Goal: Task Accomplishment & Management: Complete application form

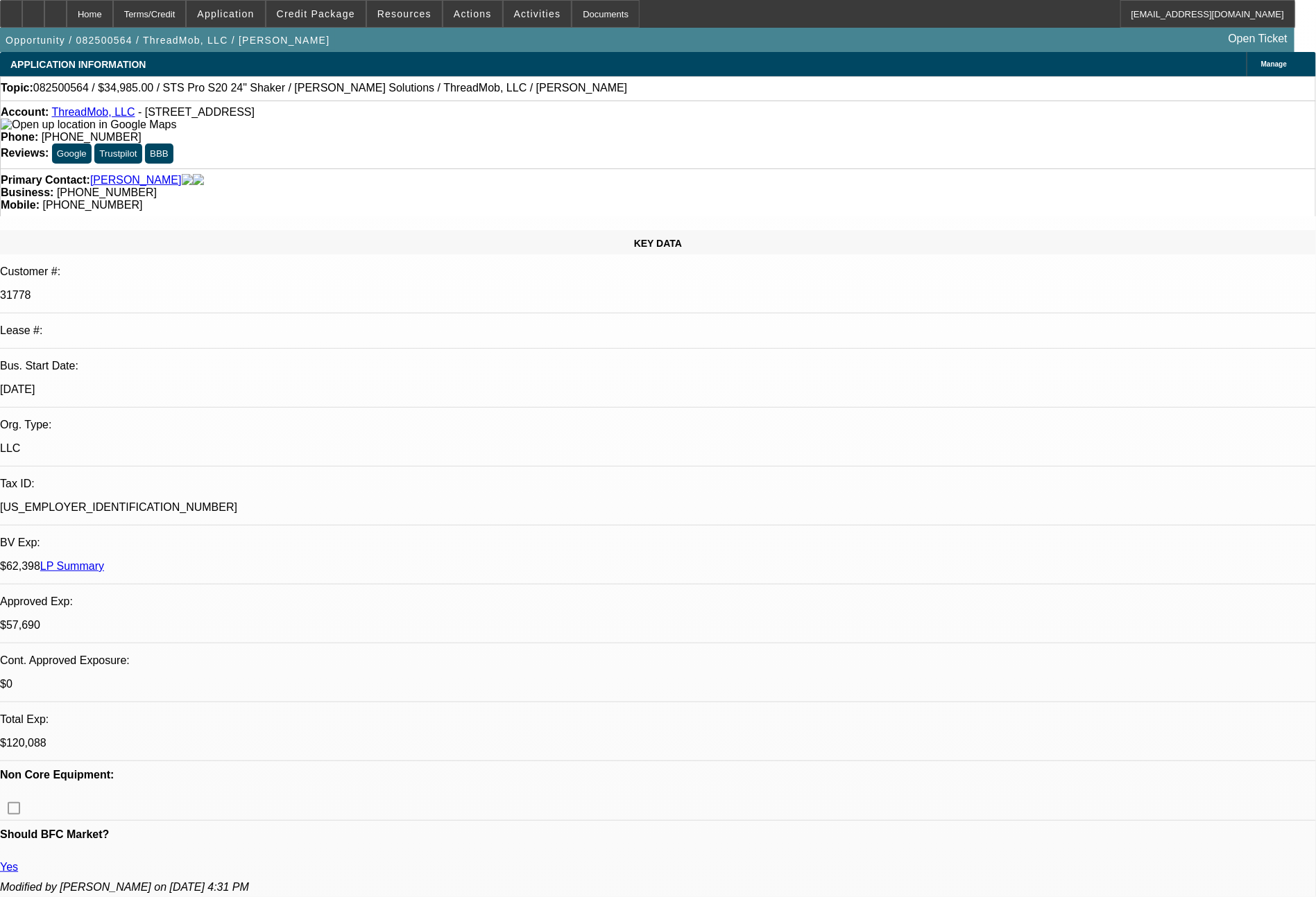
select select "0"
select select "2"
select select "0"
select select "6"
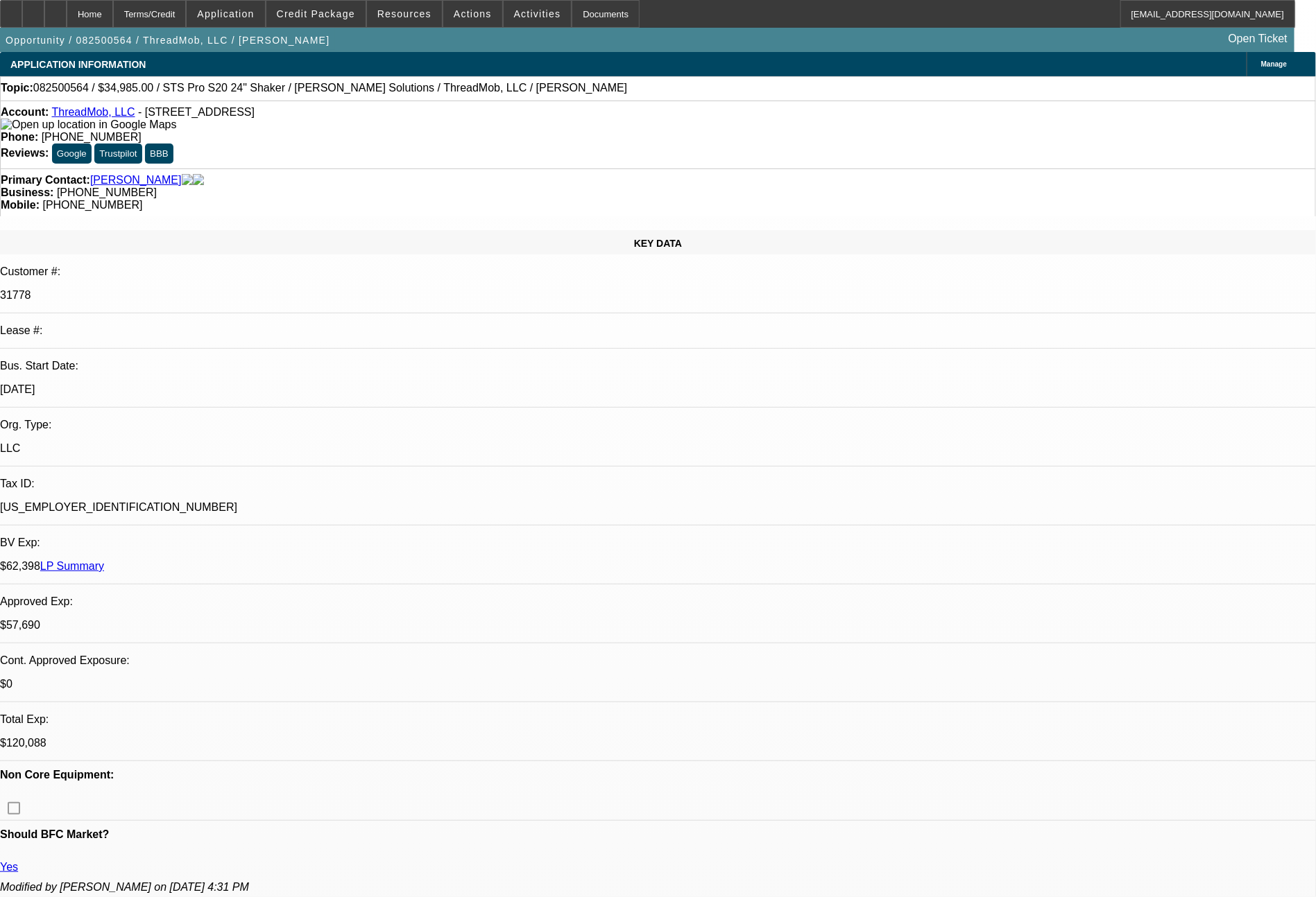
select select "0"
select select "6"
select select "0"
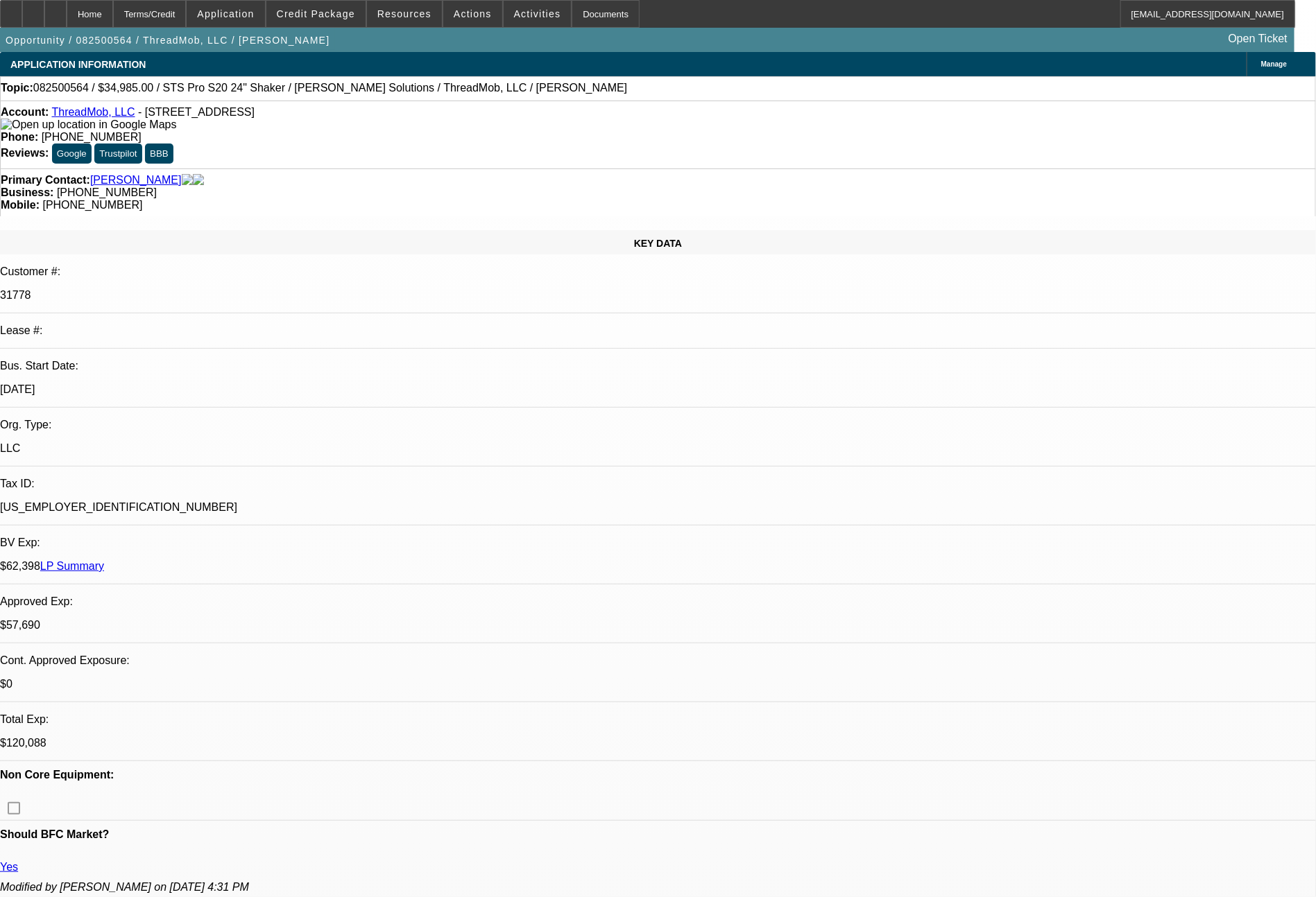
select select "0"
select select "6"
select select "0"
select select "2"
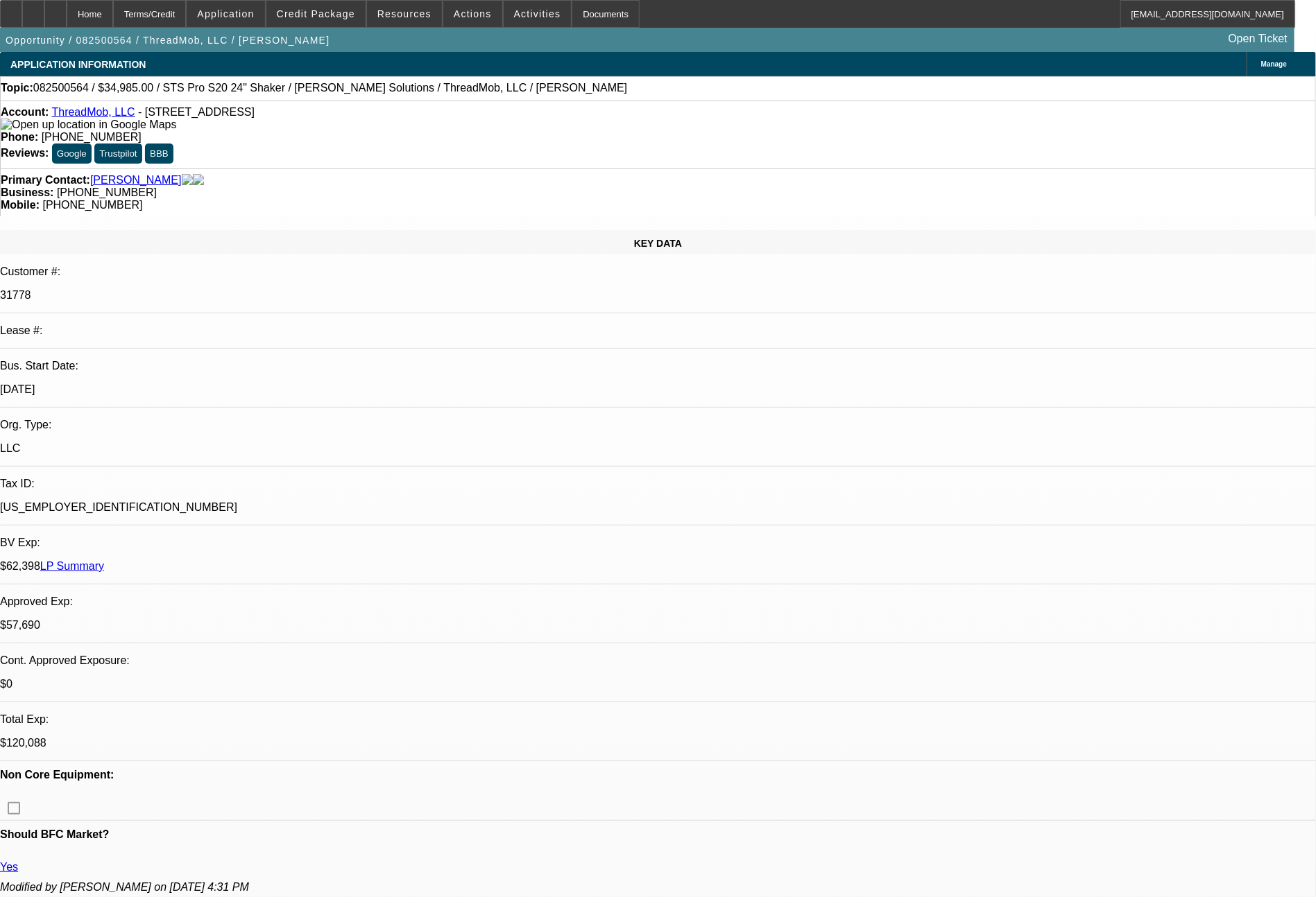
select select "2"
select select "0"
select select "6"
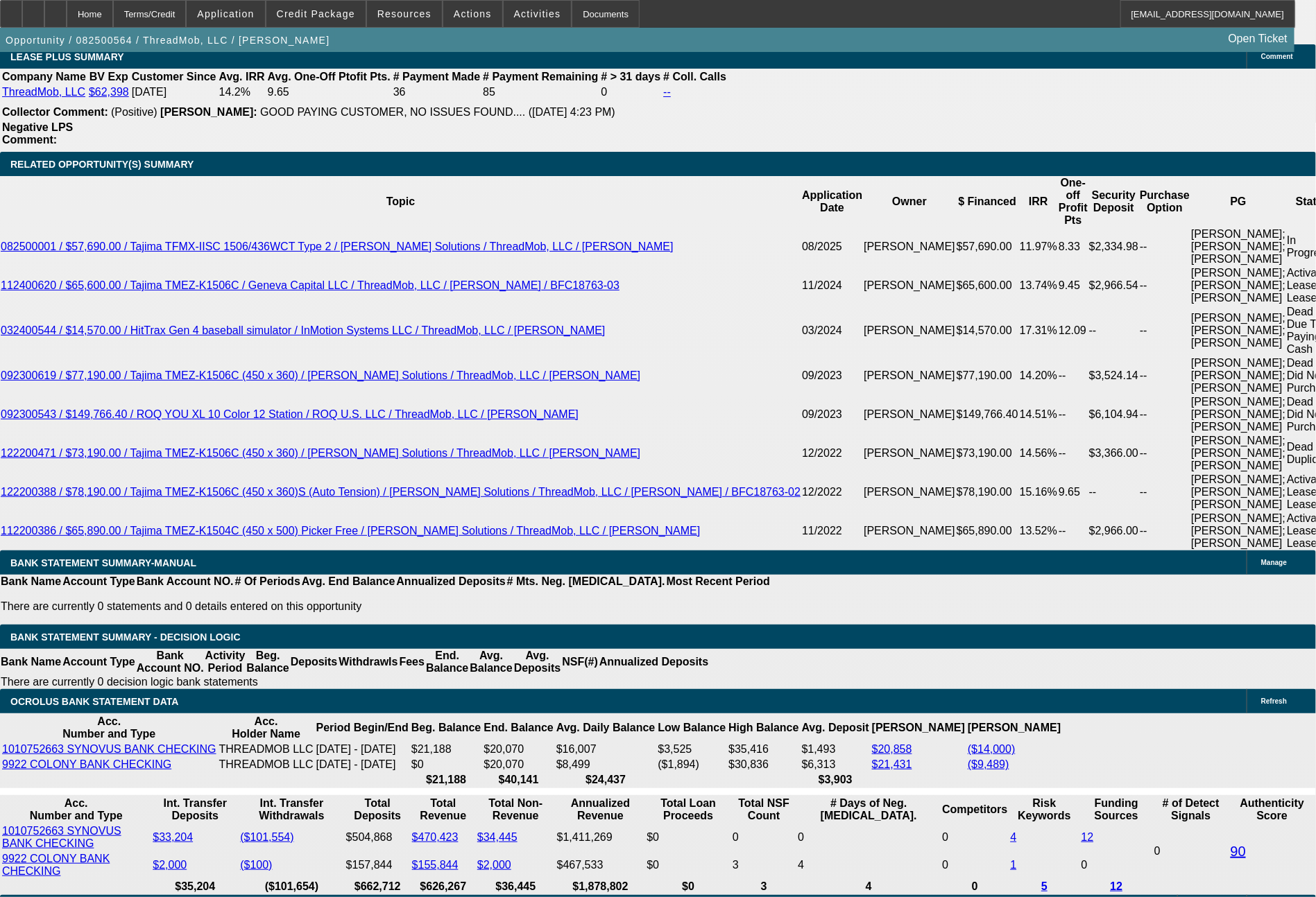
scroll to position [2611, 0]
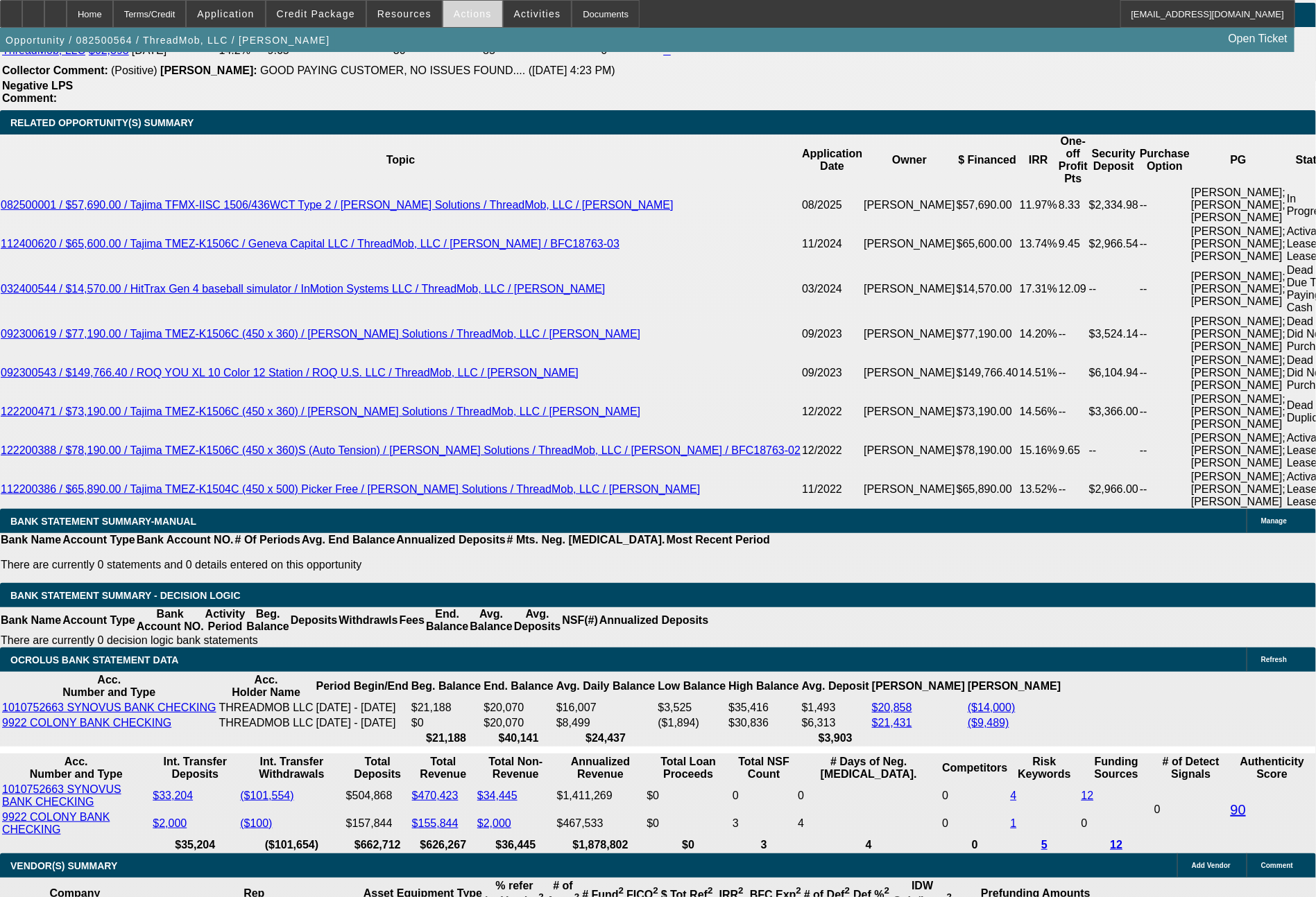
click at [473, 15] on span "Actions" at bounding box center [473, 13] width 39 height 11
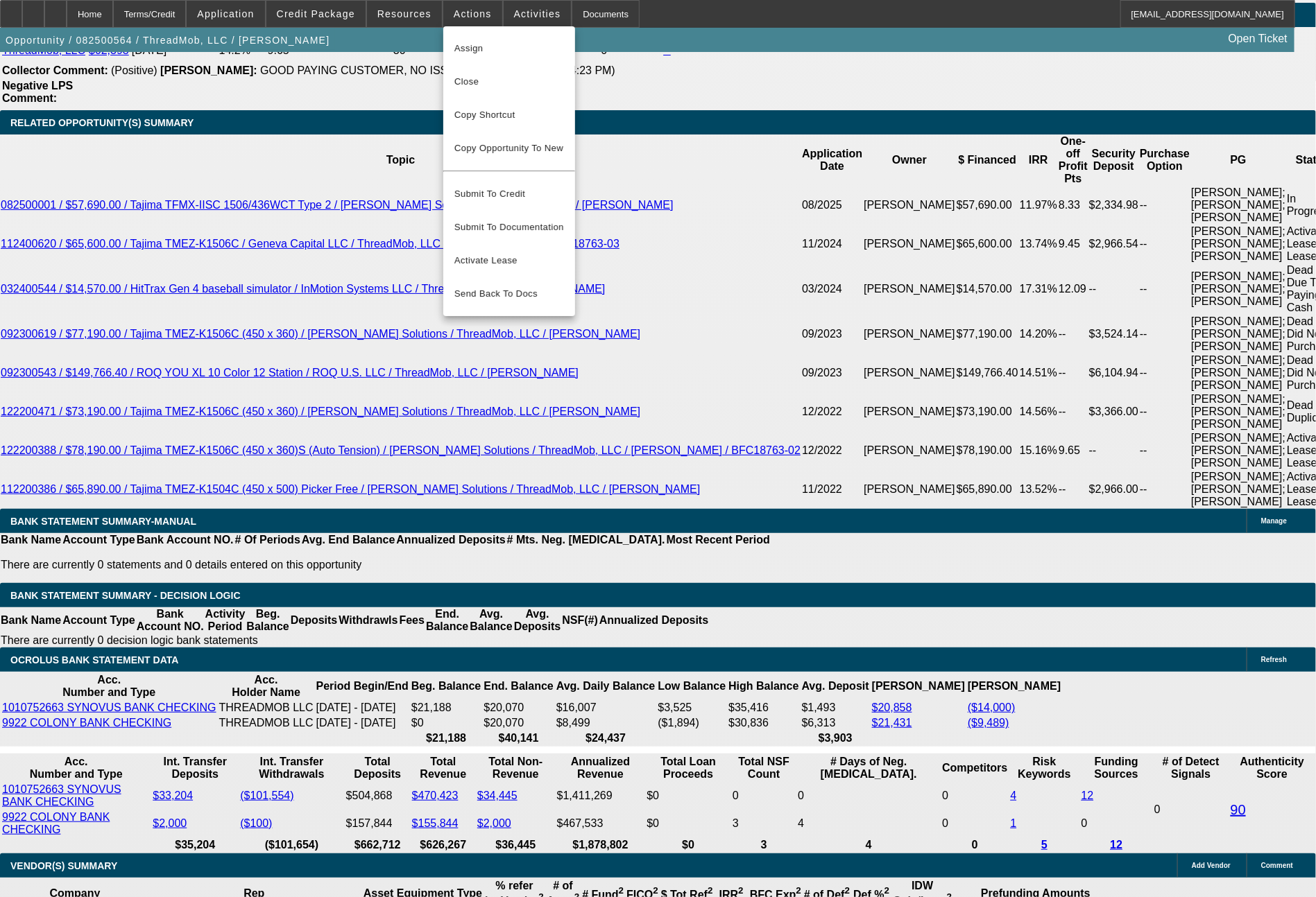
click at [1035, 830] on div at bounding box center [658, 448] width 1316 height 897
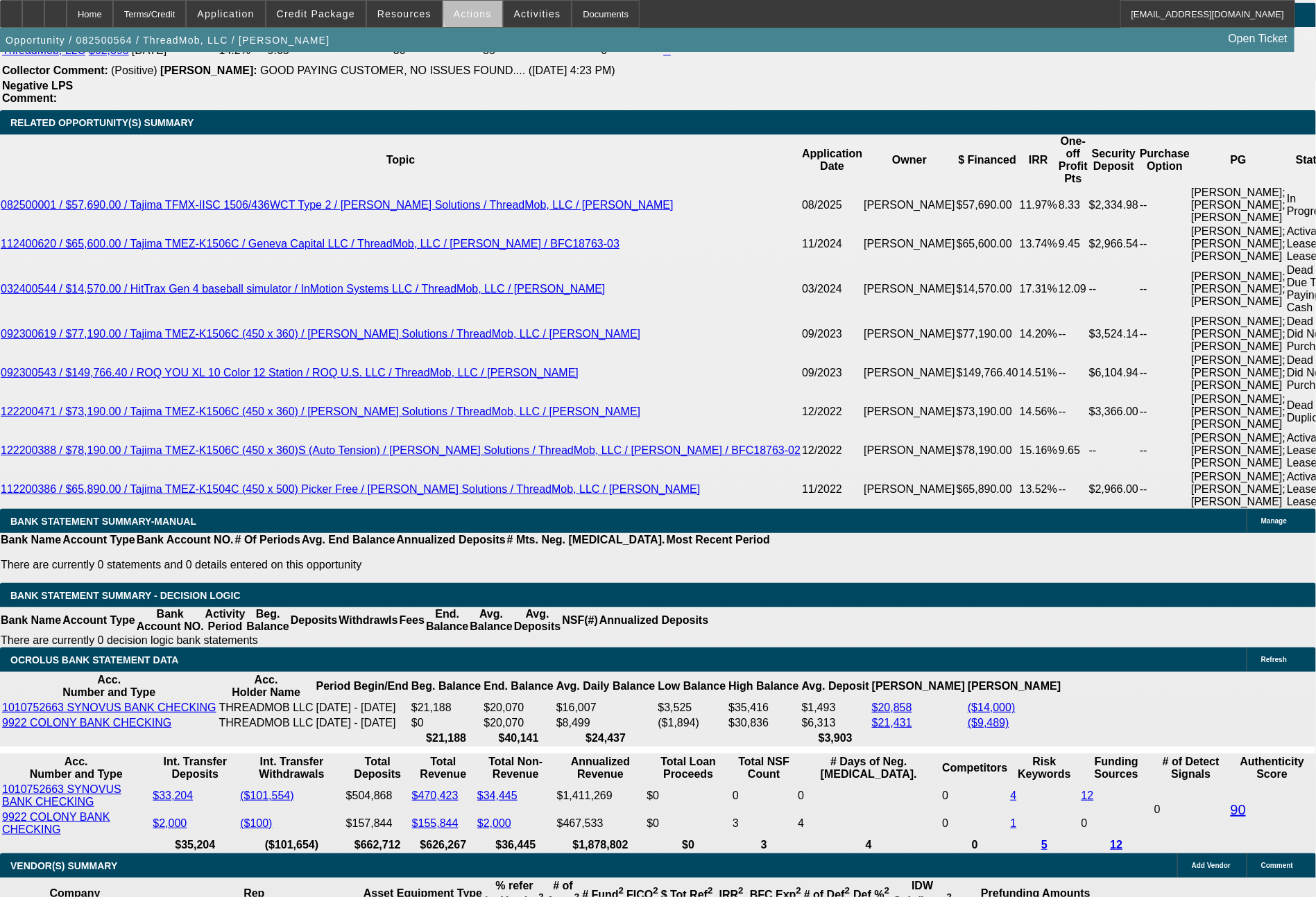
click at [482, 13] on span "Actions" at bounding box center [473, 13] width 39 height 11
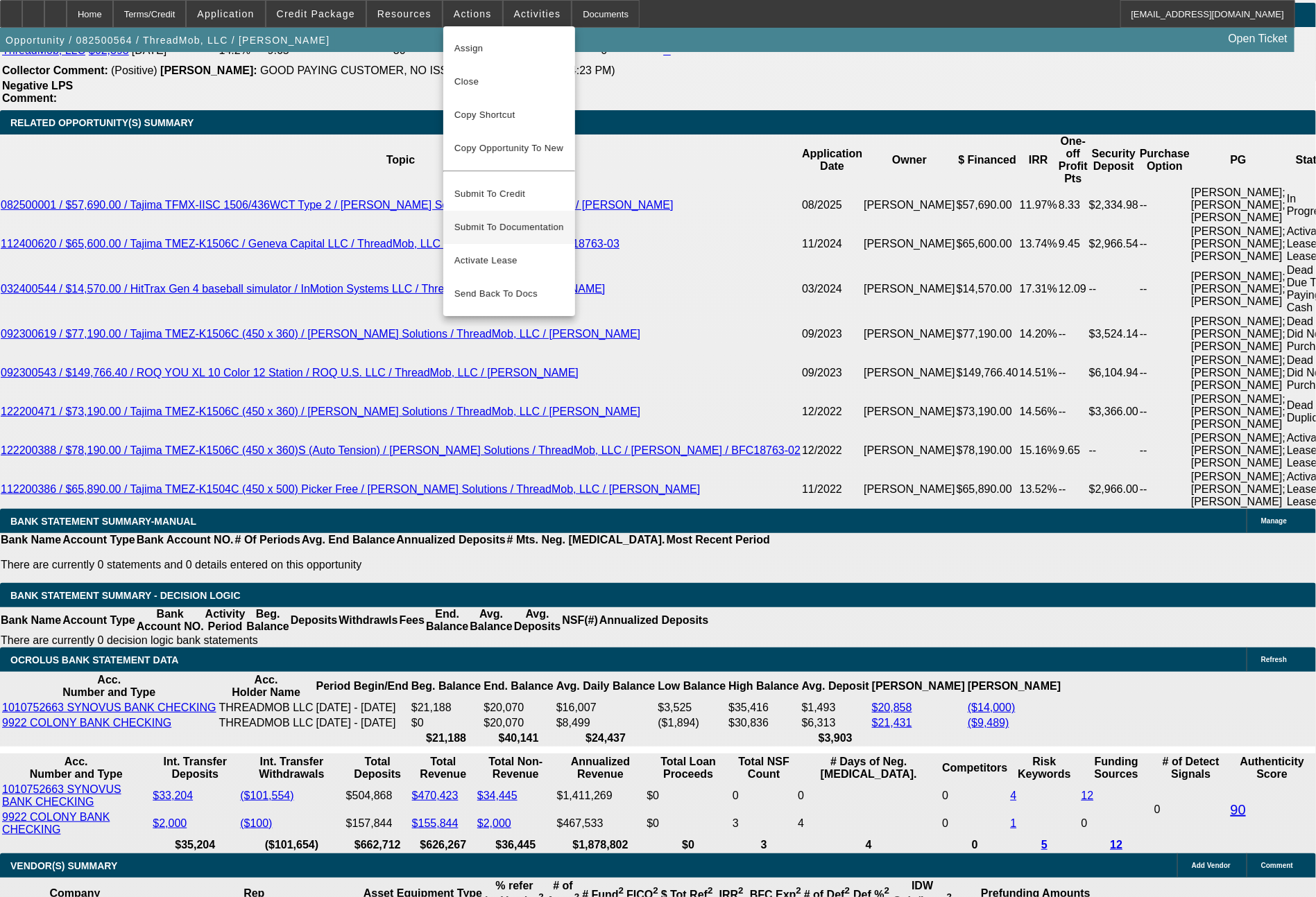
click at [513, 220] on span "Submit To Documentation" at bounding box center [509, 227] width 110 height 17
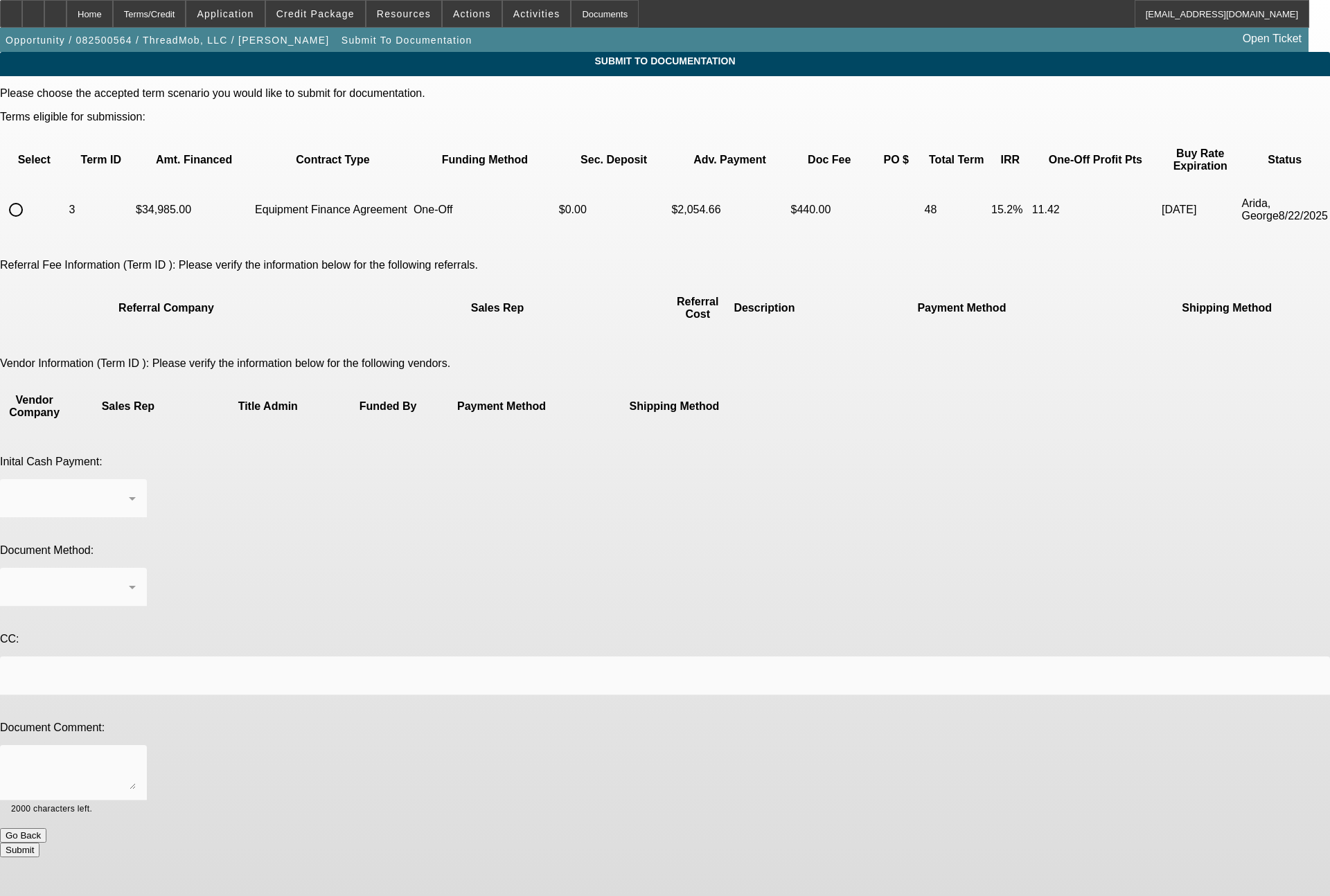
click at [30, 196] on input "radio" at bounding box center [16, 209] width 28 height 28
radio input "true"
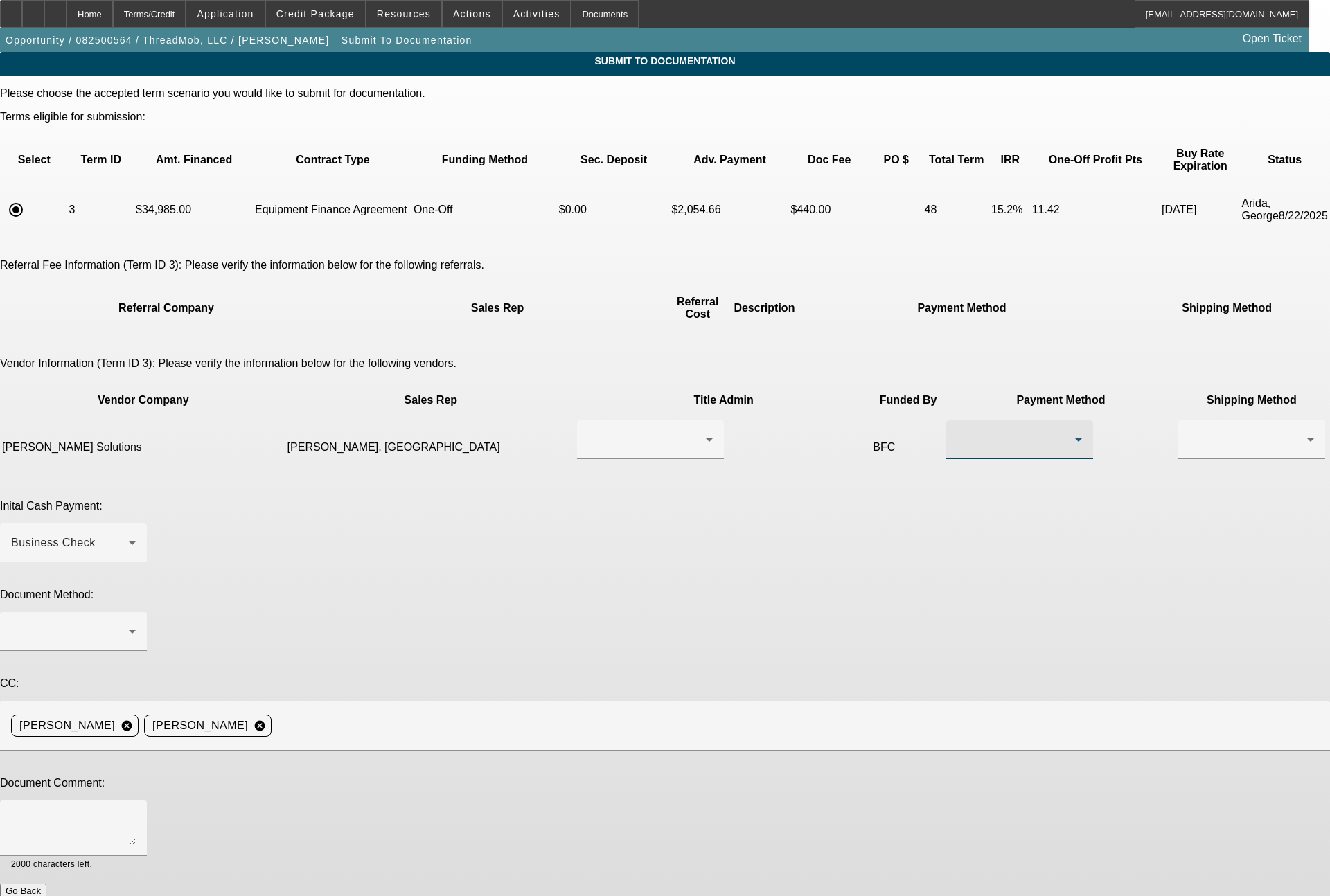
click at [957, 432] on div at bounding box center [1016, 440] width 118 height 17
click at [746, 487] on span "ACH" at bounding box center [758, 491] width 25 height 17
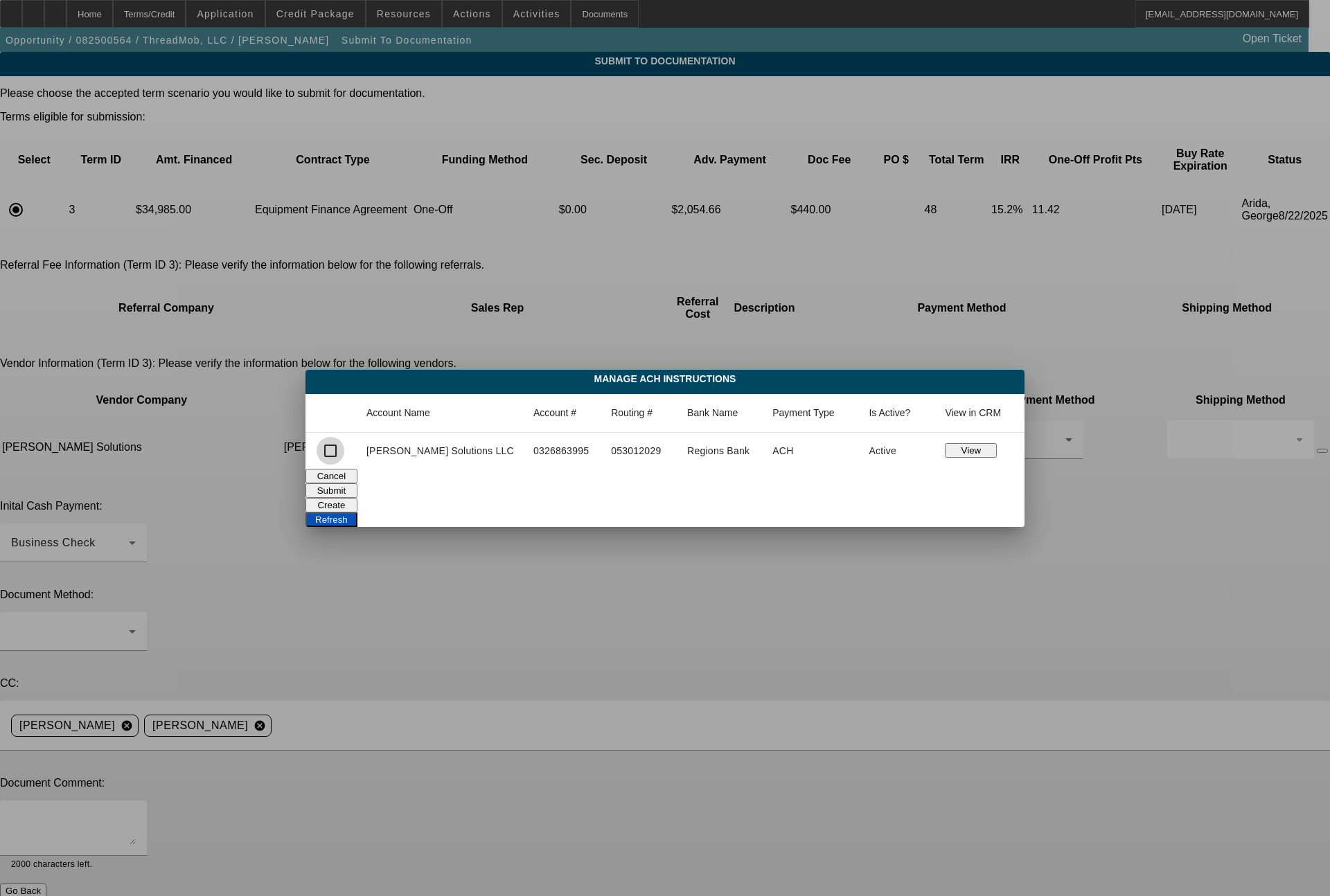
click at [345, 451] on input "checkbox" at bounding box center [330, 451] width 28 height 28
checkbox input "true"
click at [358, 484] on button "Submit" at bounding box center [331, 491] width 52 height 15
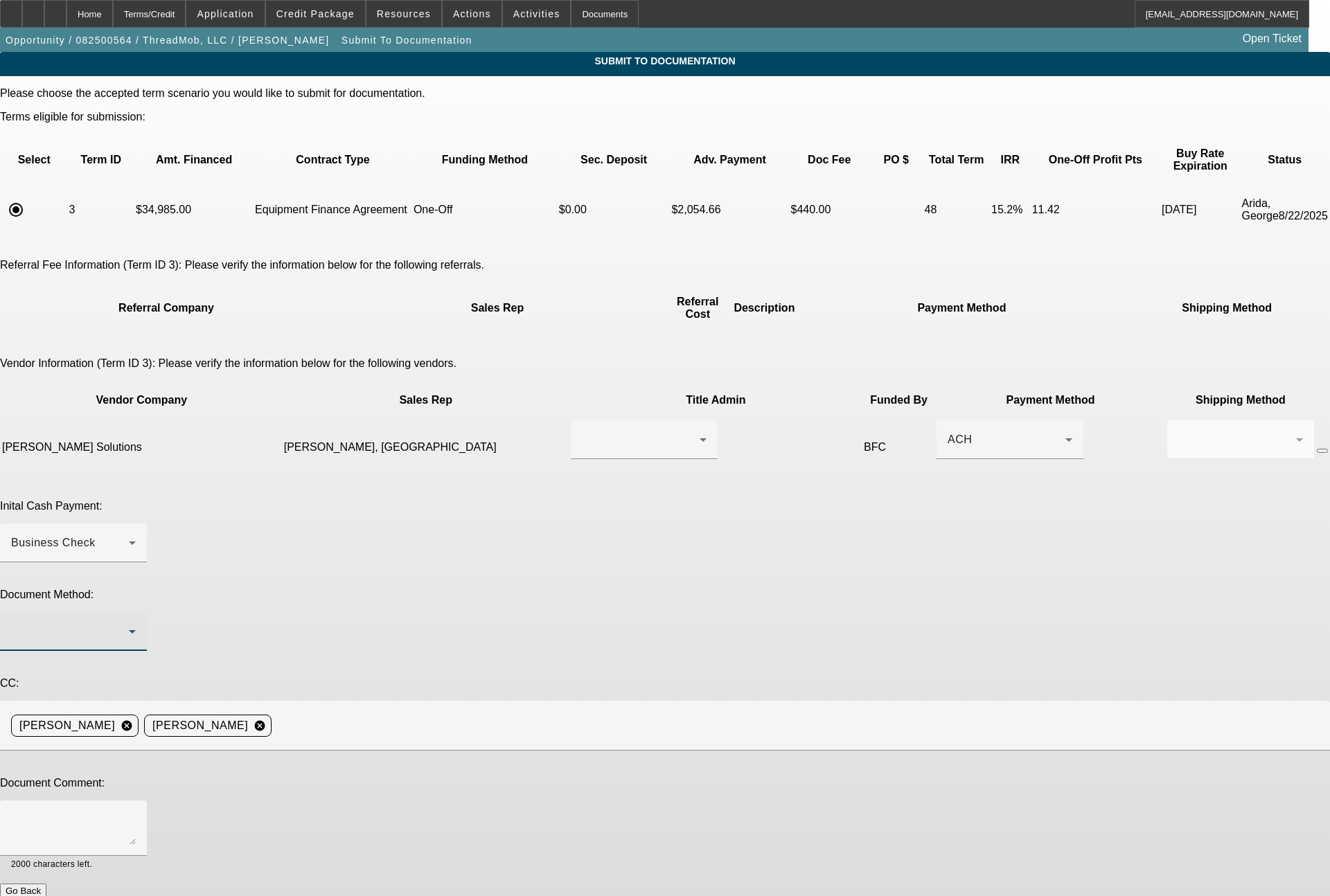
click at [128, 623] on div at bounding box center [69, 631] width 118 height 17
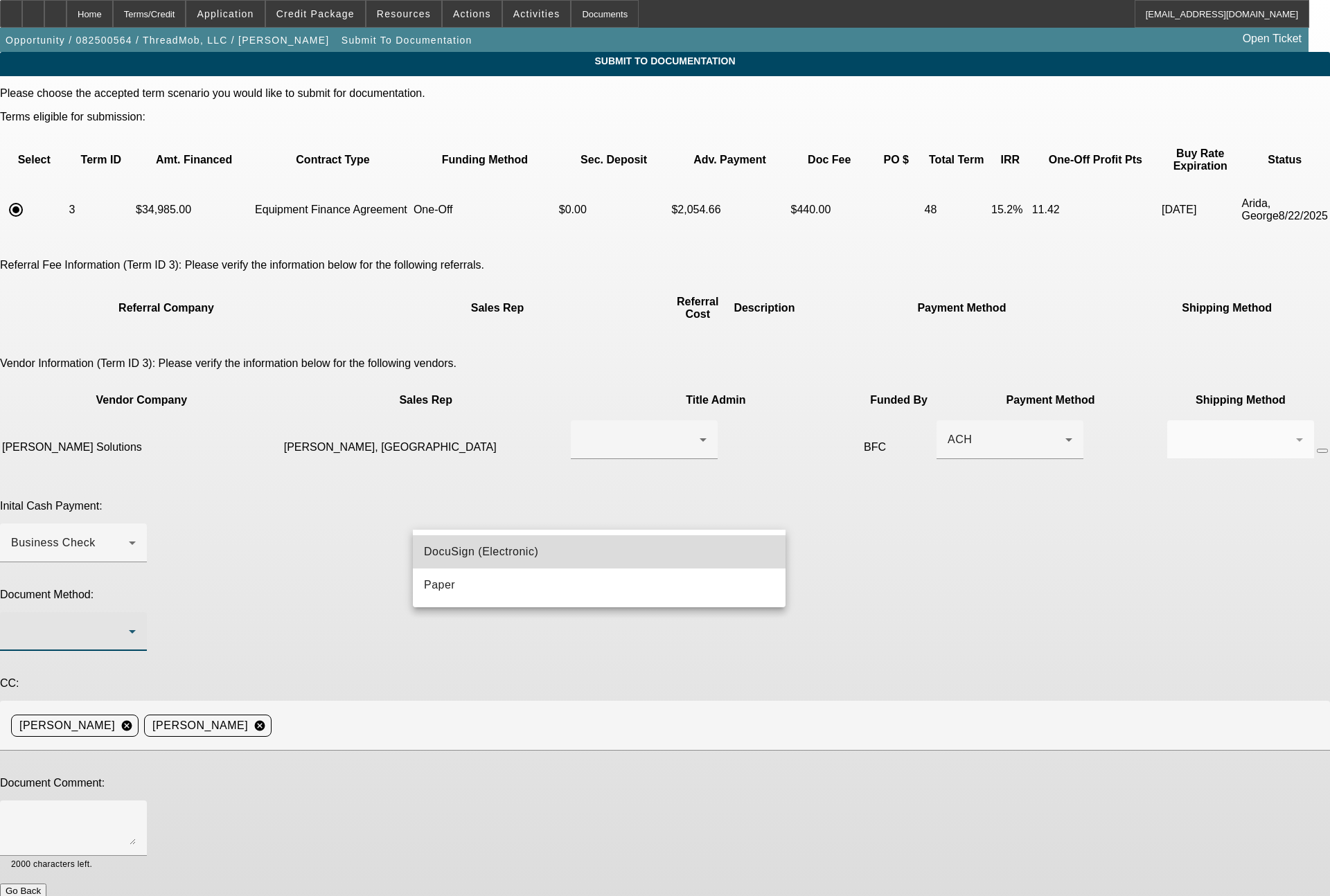
click at [460, 559] on span "DocuSign (Electronic)" at bounding box center [481, 552] width 115 height 17
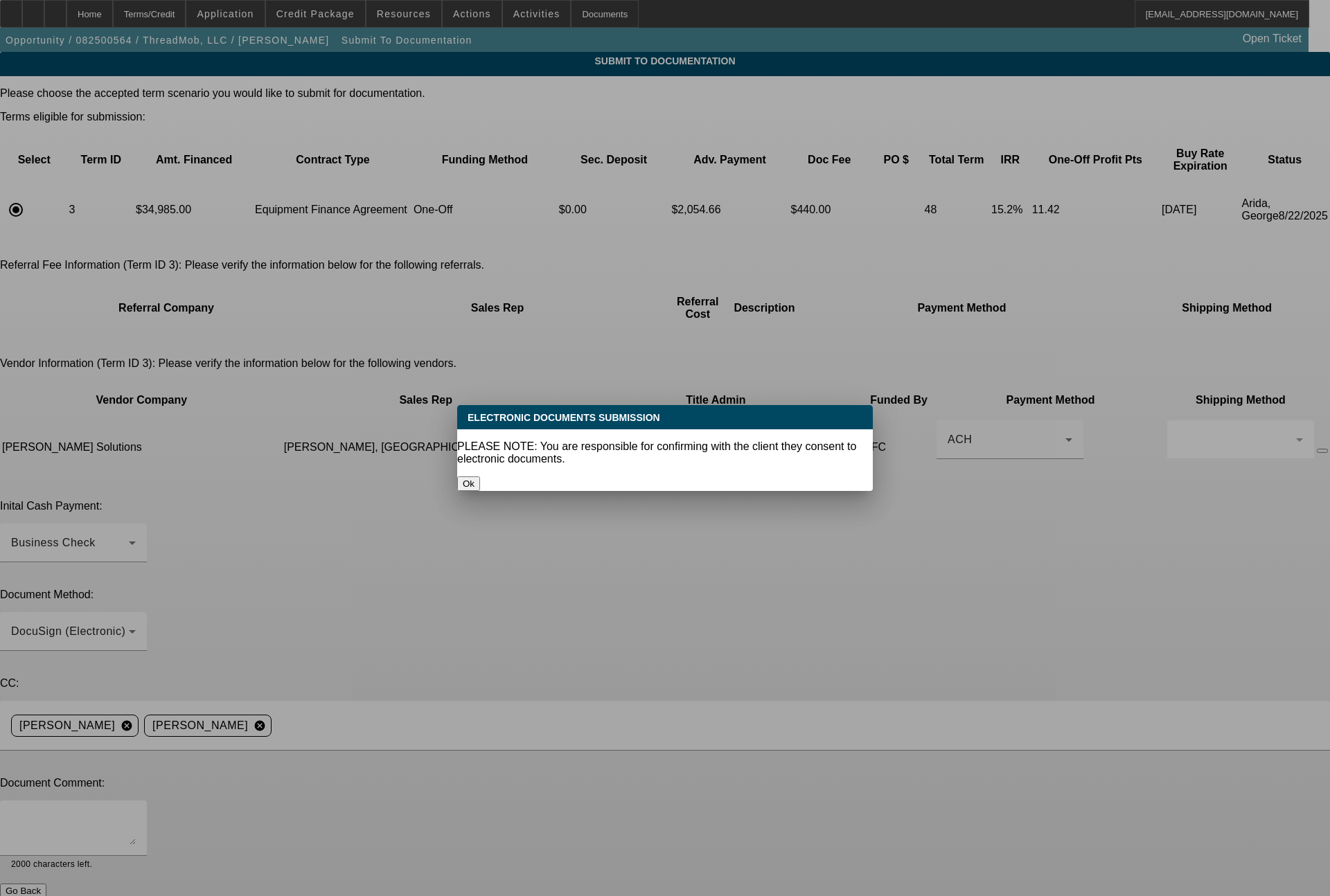
click at [480, 476] on button "Ok" at bounding box center [468, 483] width 23 height 15
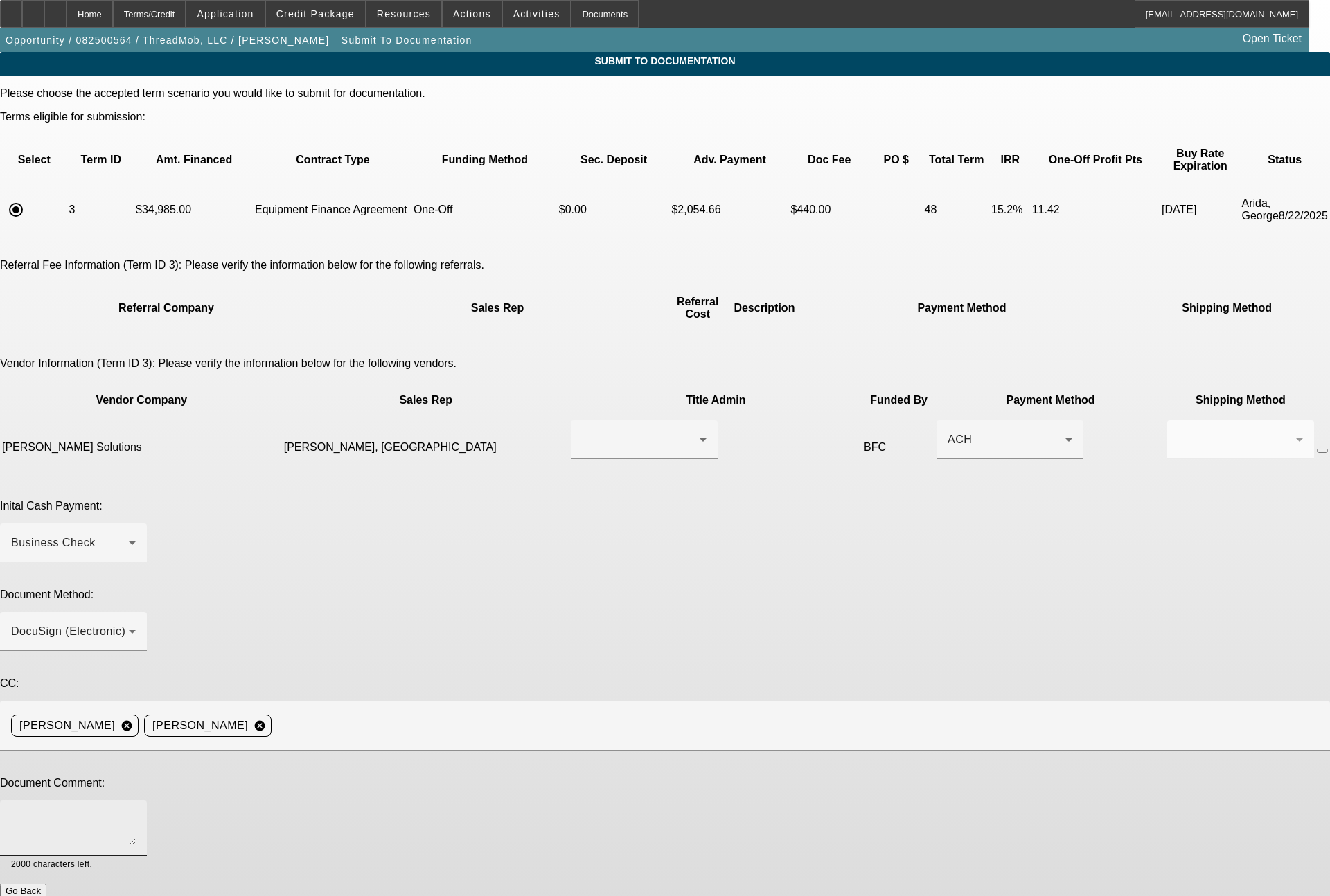
click at [135, 812] on textarea at bounding box center [73, 829] width 125 height 34
type textarea "r"
type textarea "4x past customer, all still the same. ready for EFA docs. thanks - [PERSON_NAME]"
click at [40, 896] on button "Submit" at bounding box center [20, 906] width 40 height 15
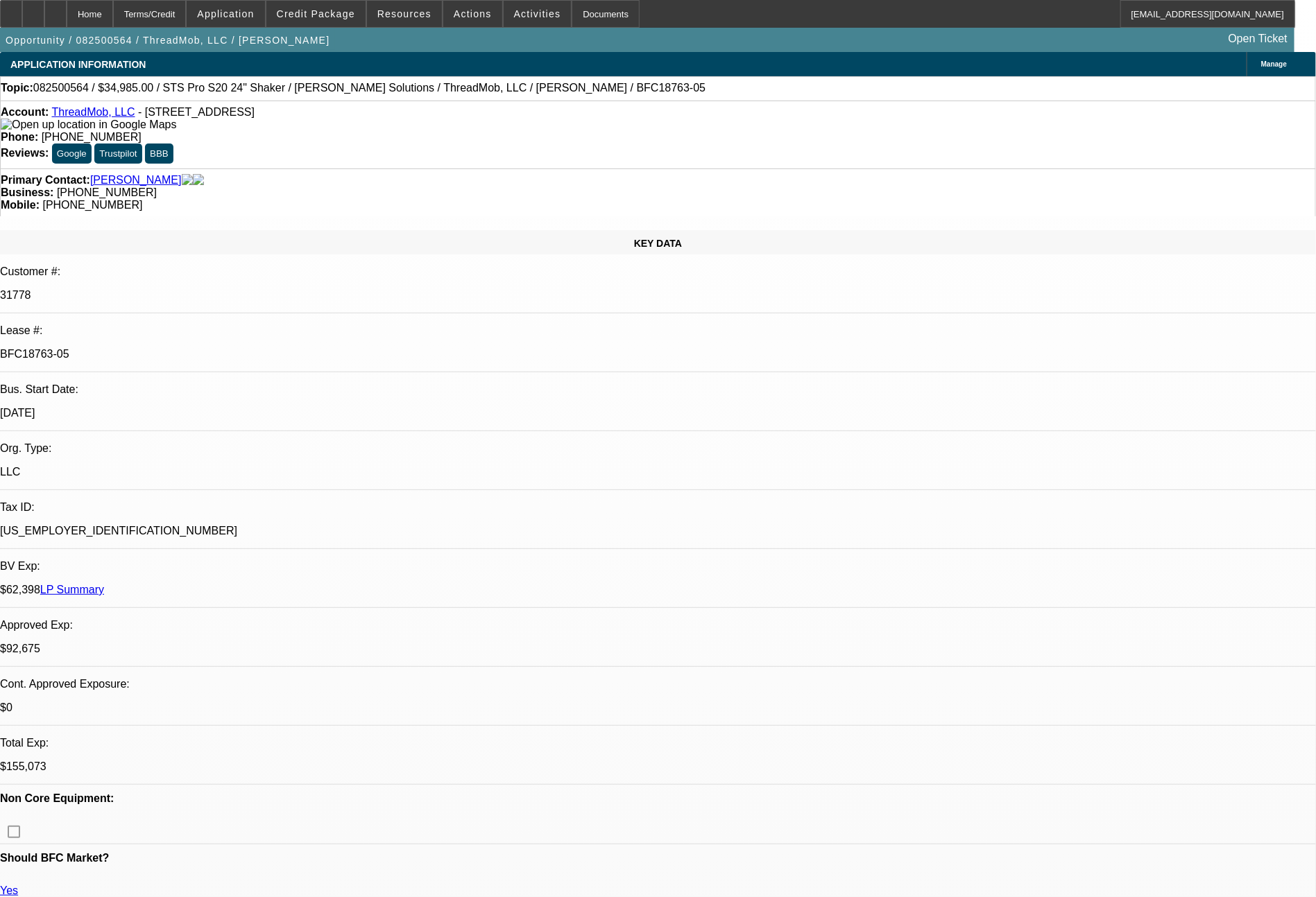
select select "0"
select select "2"
select select "0"
select select "6"
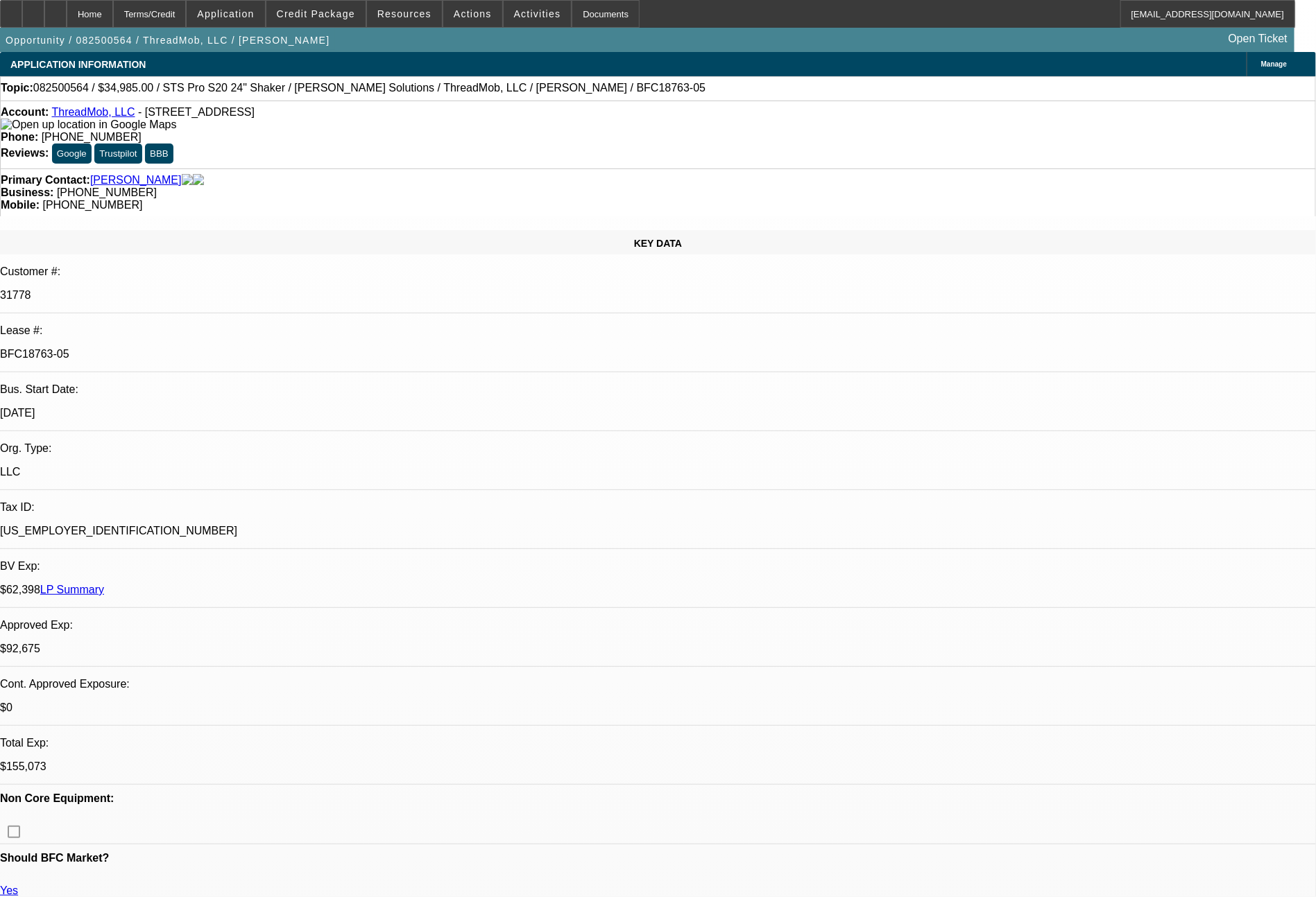
select select "0"
select select "6"
select select "0"
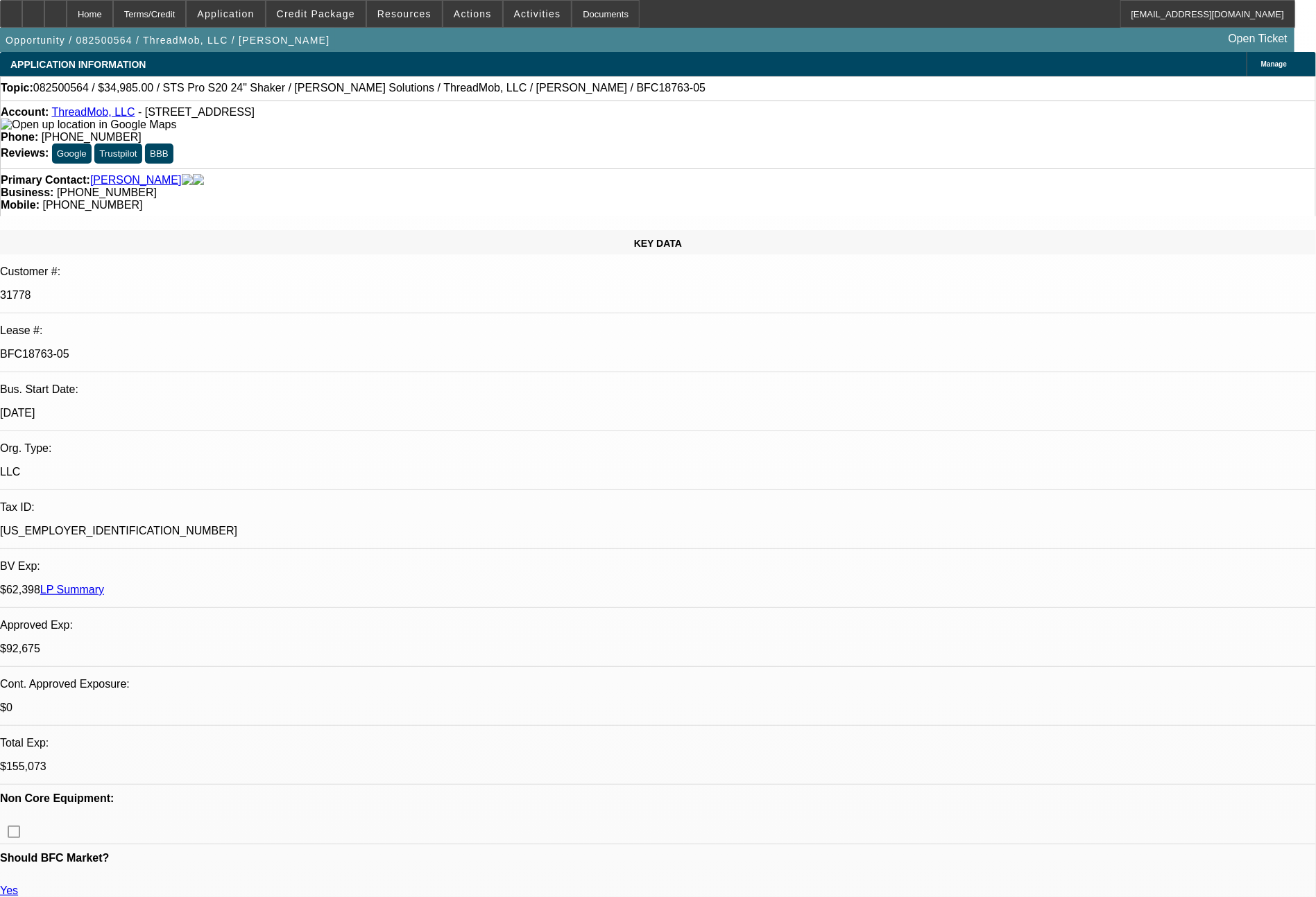
select select "0"
select select "6"
select select "0"
select select "2"
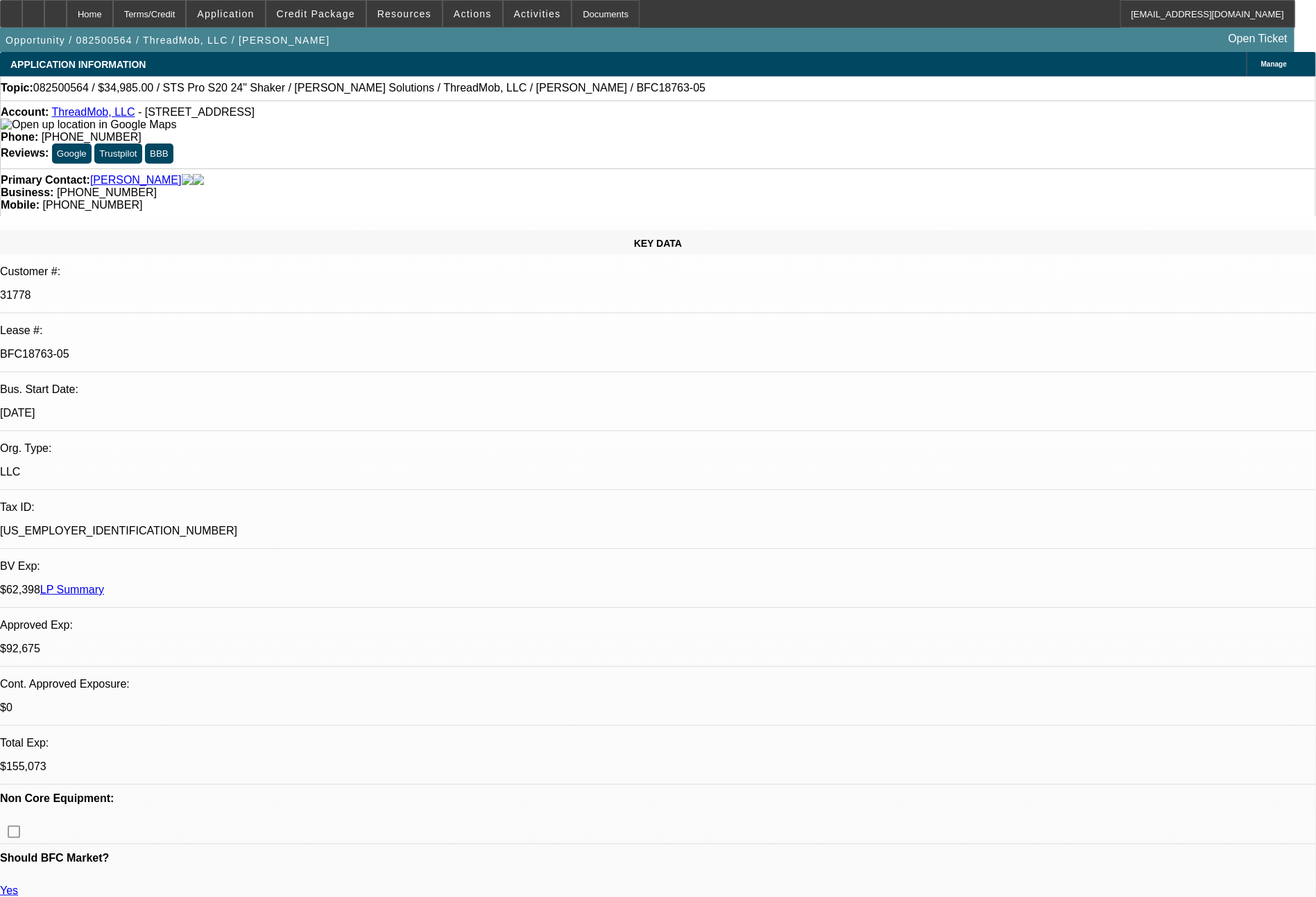
select select "2"
select select "0"
select select "6"
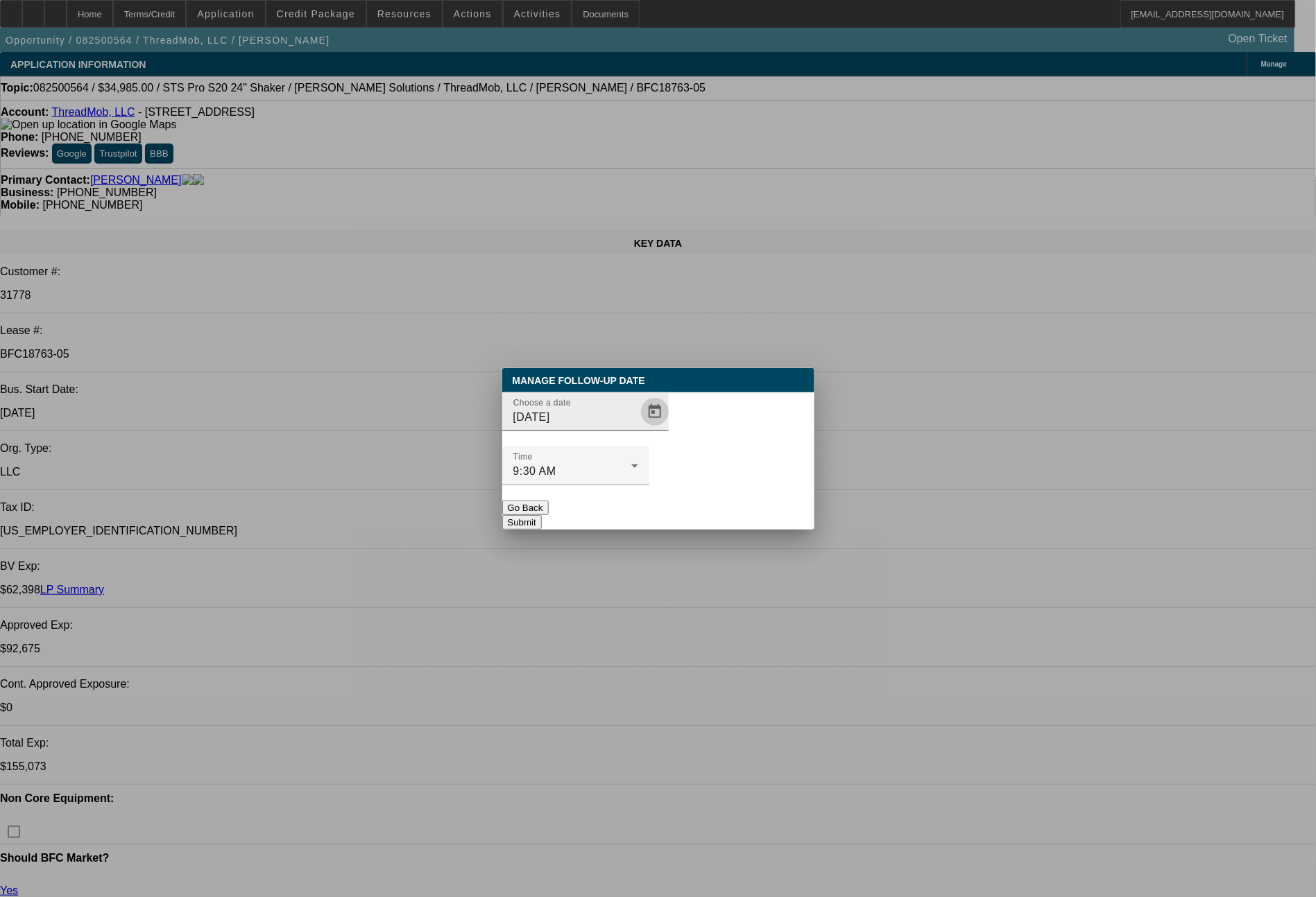
click at [638, 428] on span "Open calendar" at bounding box center [655, 412] width 34 height 34
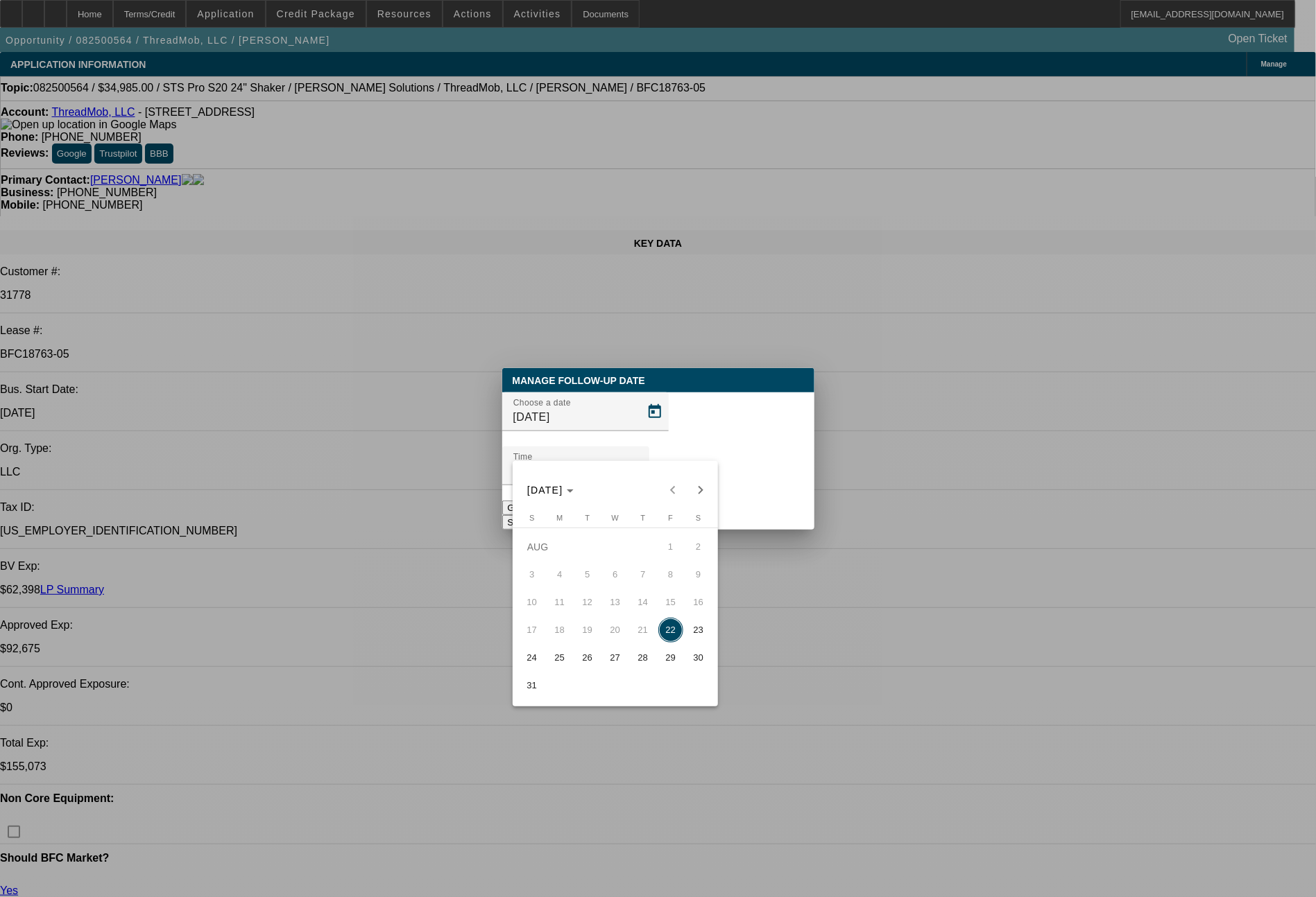
click at [554, 659] on span "25" at bounding box center [559, 658] width 25 height 25
type input "[DATE]"
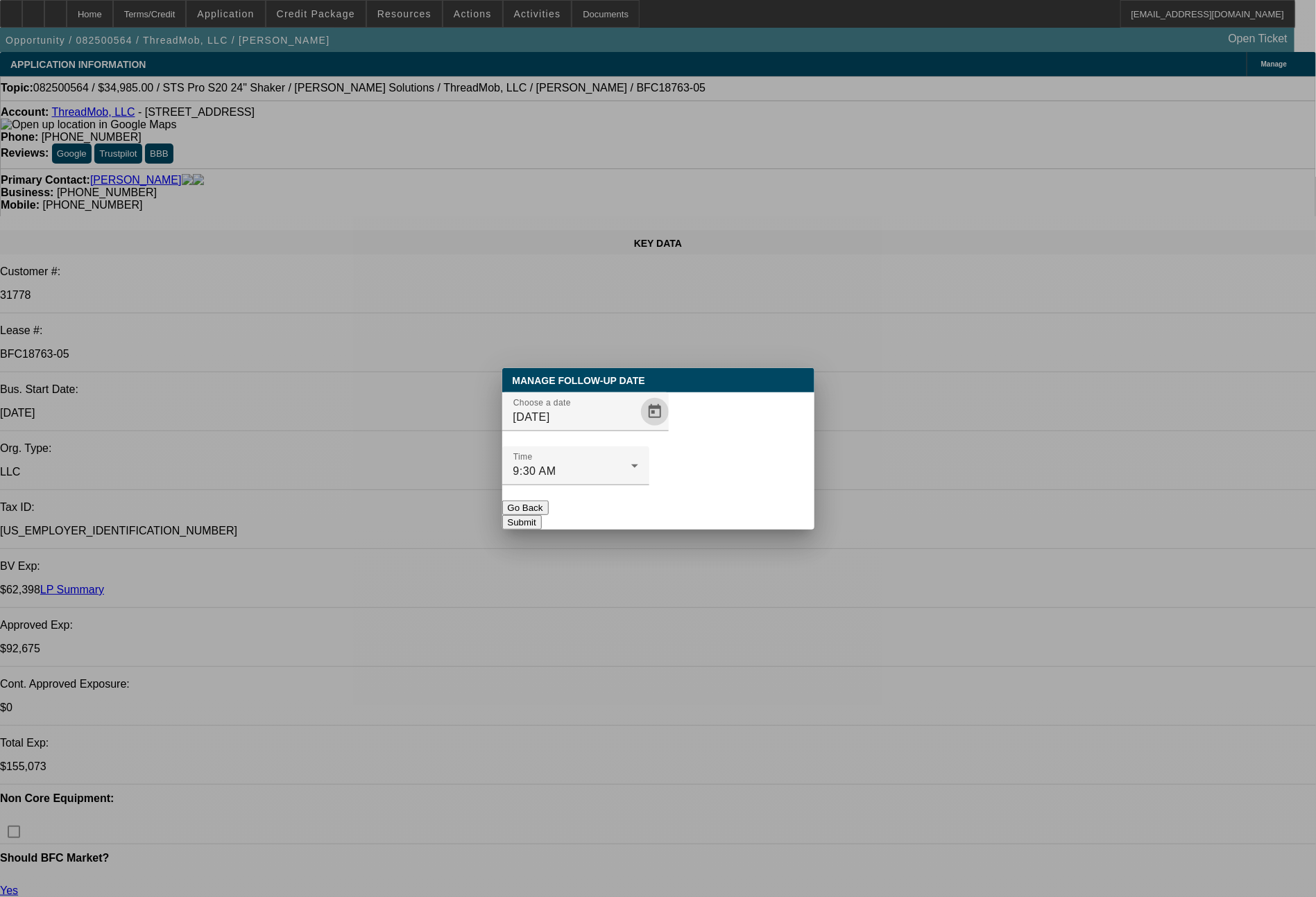
click at [542, 515] on button "Submit" at bounding box center [522, 522] width 40 height 15
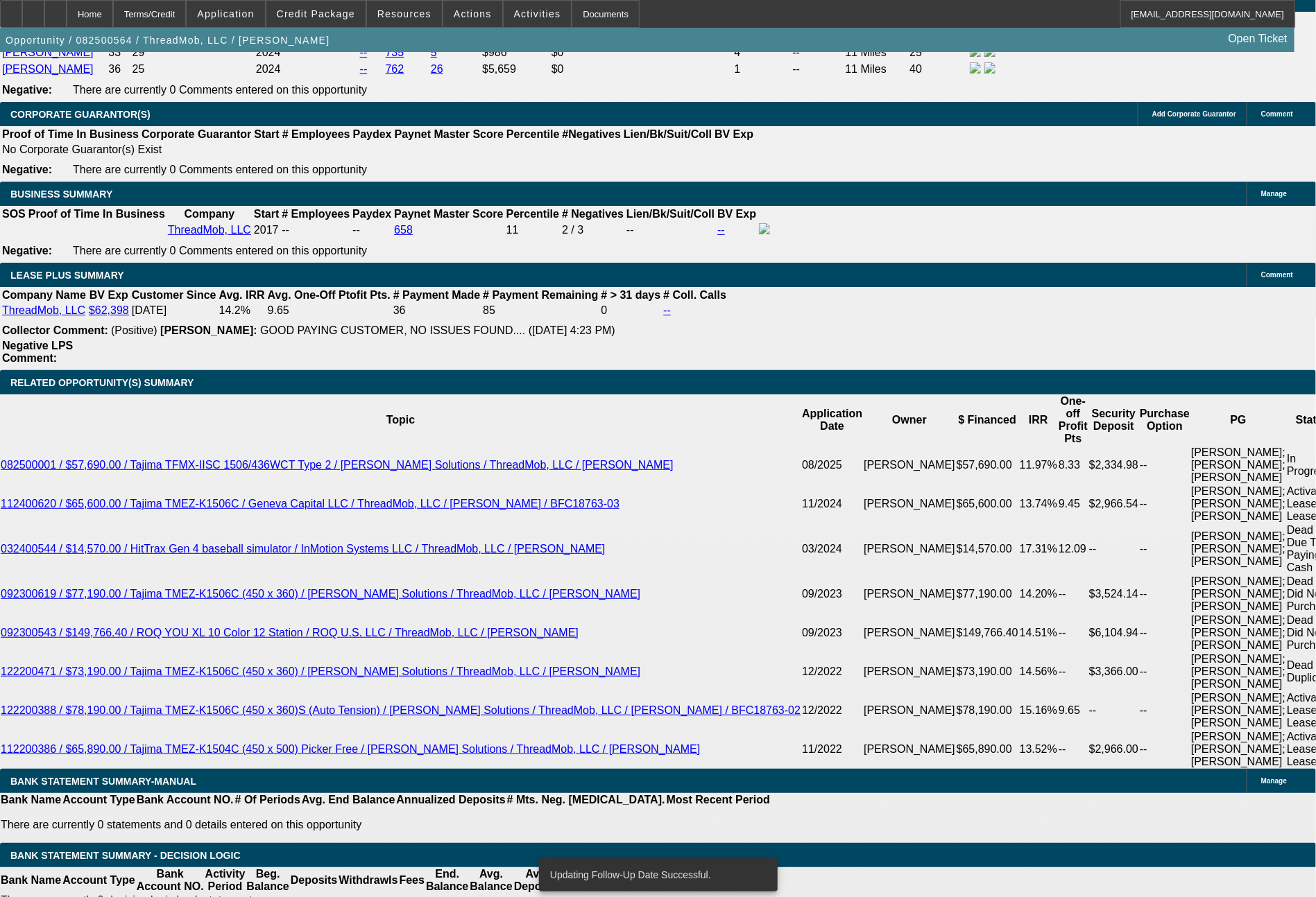
scroll to position [2556, 0]
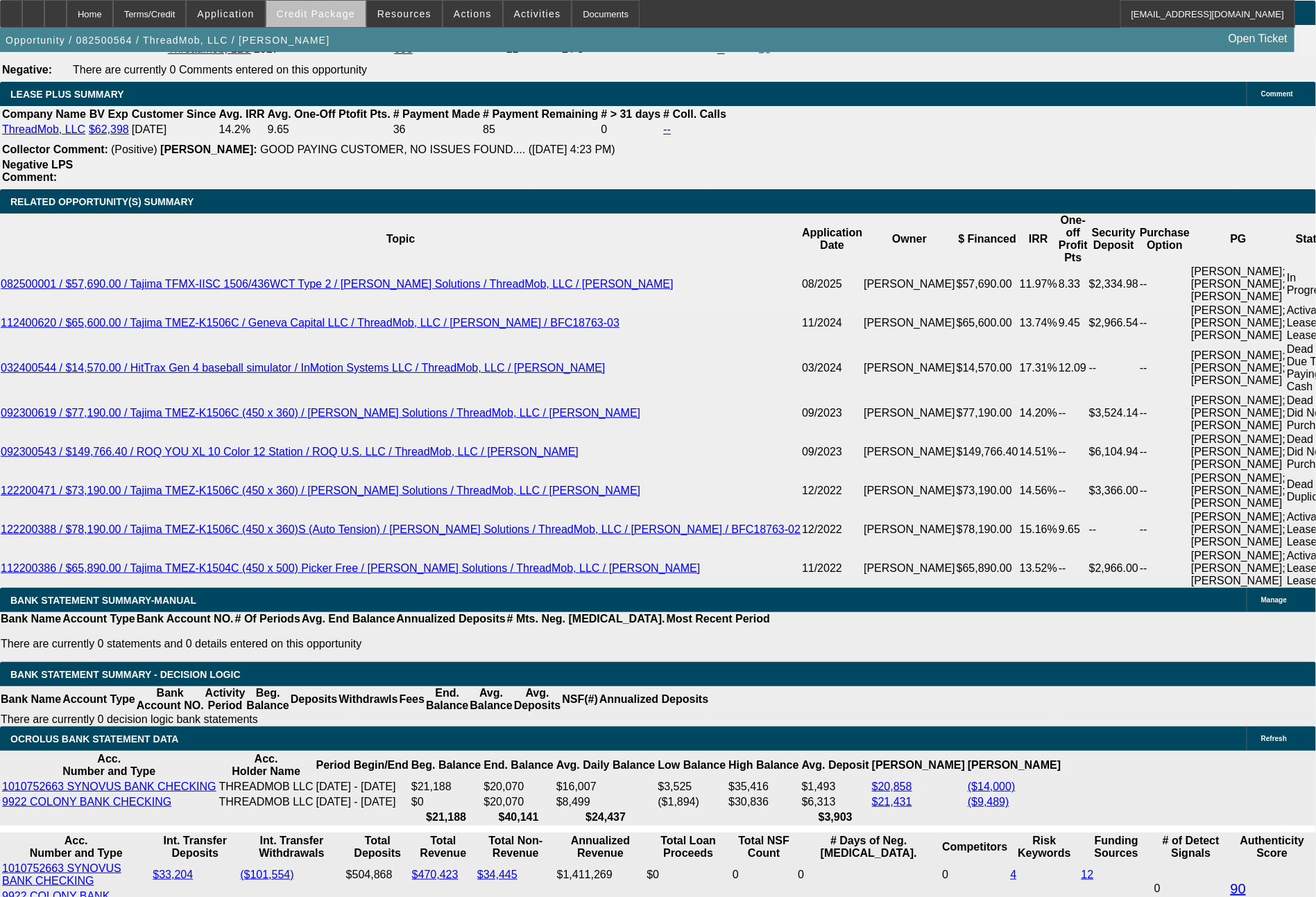
click at [352, 15] on span "Credit Package" at bounding box center [316, 13] width 78 height 11
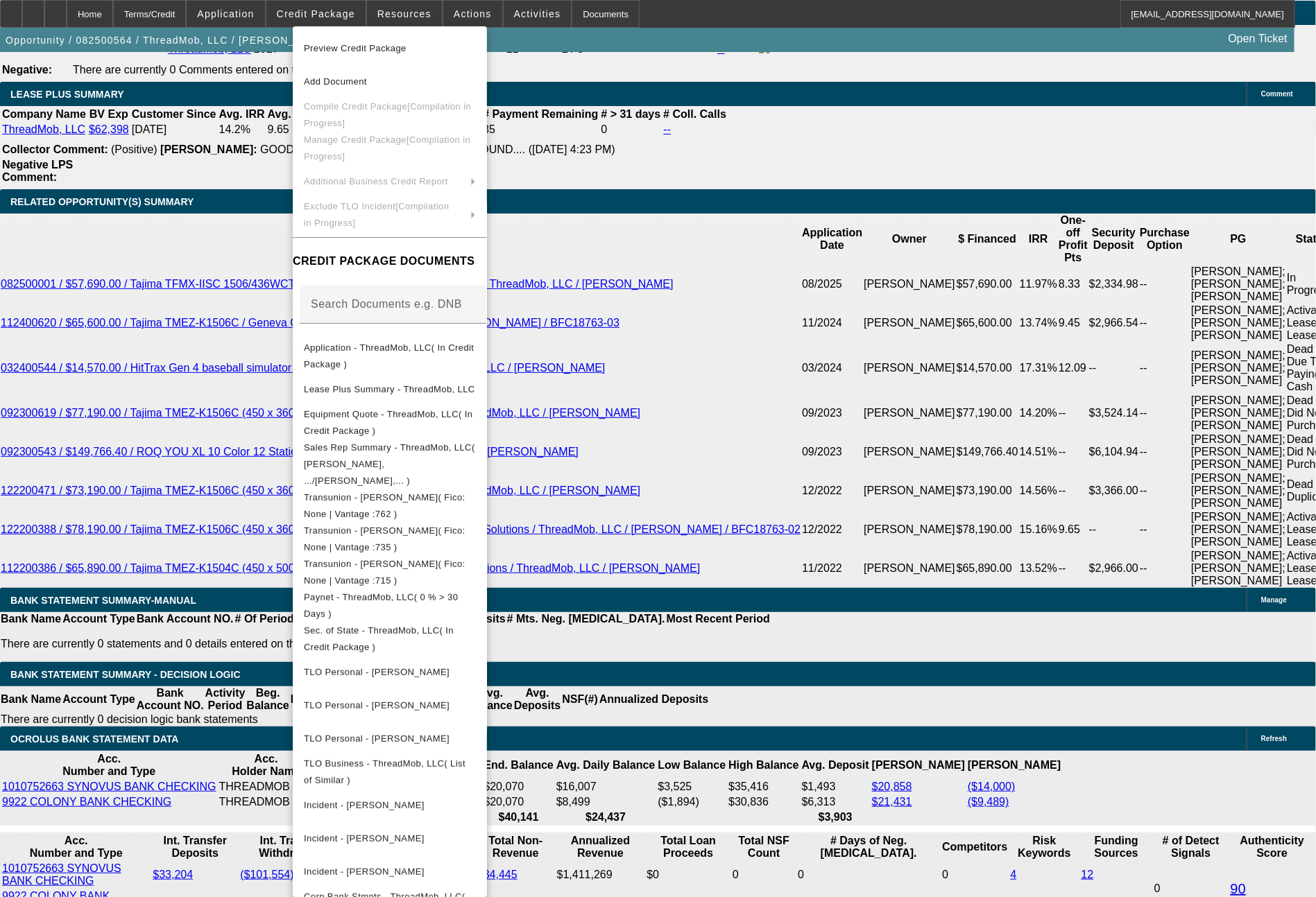
scroll to position [192, 0]
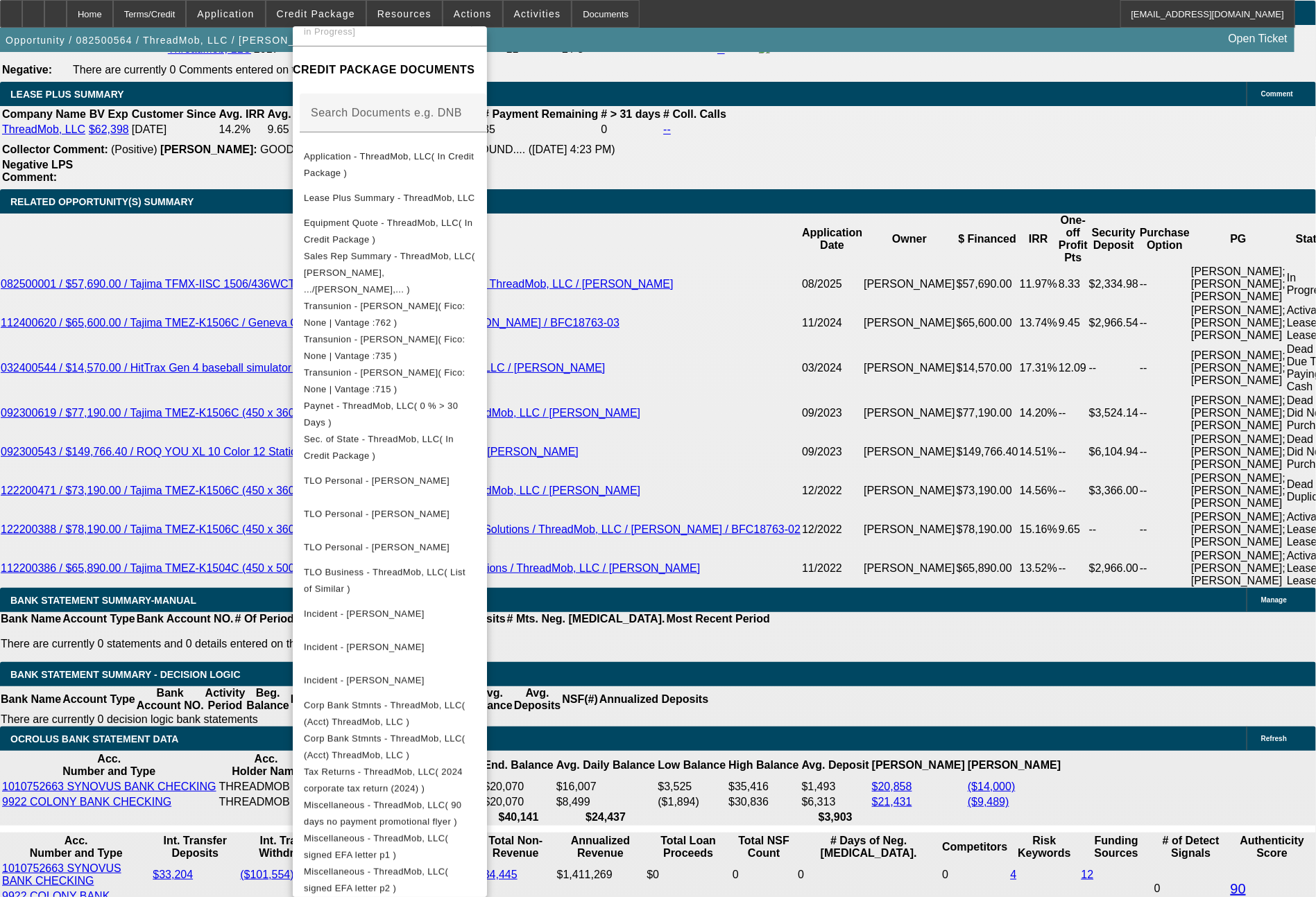
click at [1025, 712] on div at bounding box center [658, 448] width 1316 height 897
